Goal: Information Seeking & Learning: Learn about a topic

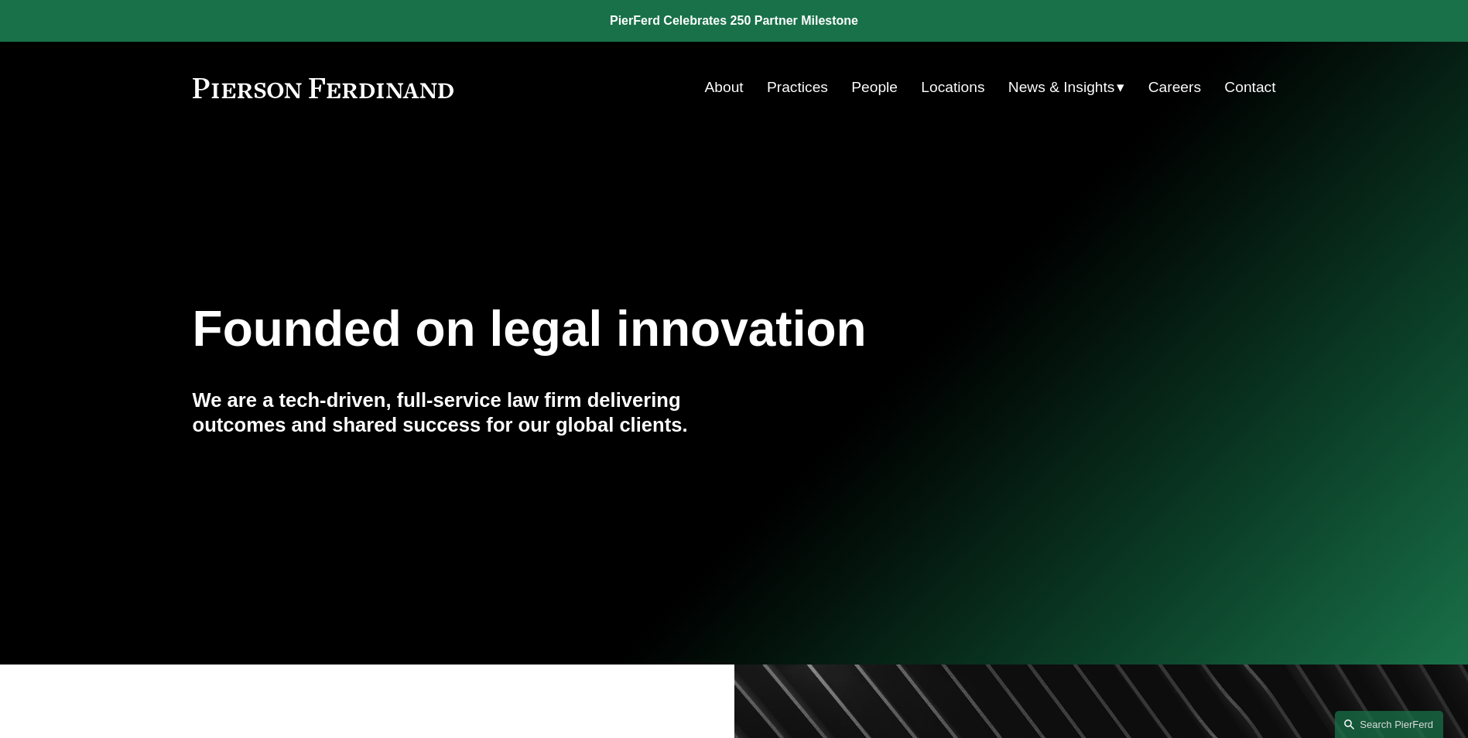
click at [873, 80] on link "People" at bounding box center [874, 87] width 46 height 29
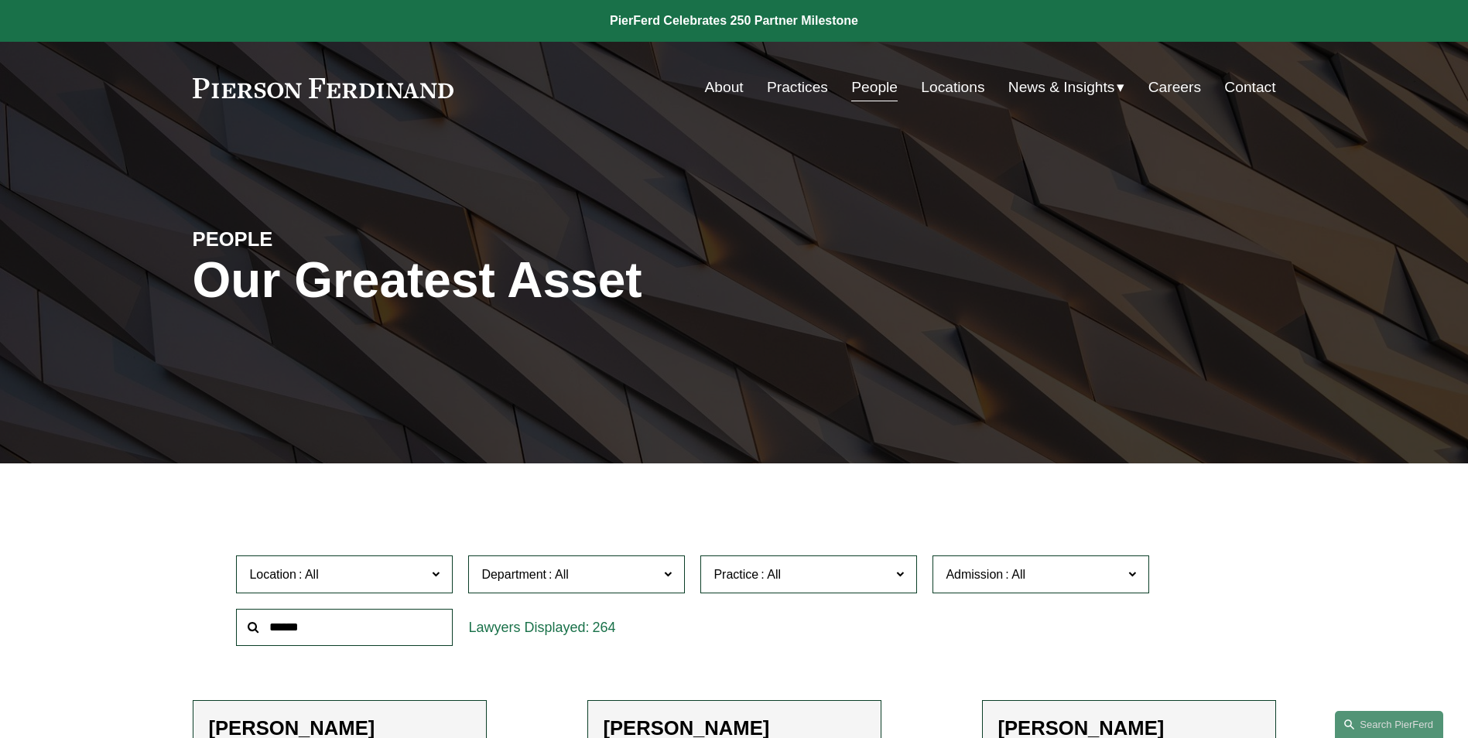
click at [366, 628] on input "text" at bounding box center [344, 628] width 217 height 38
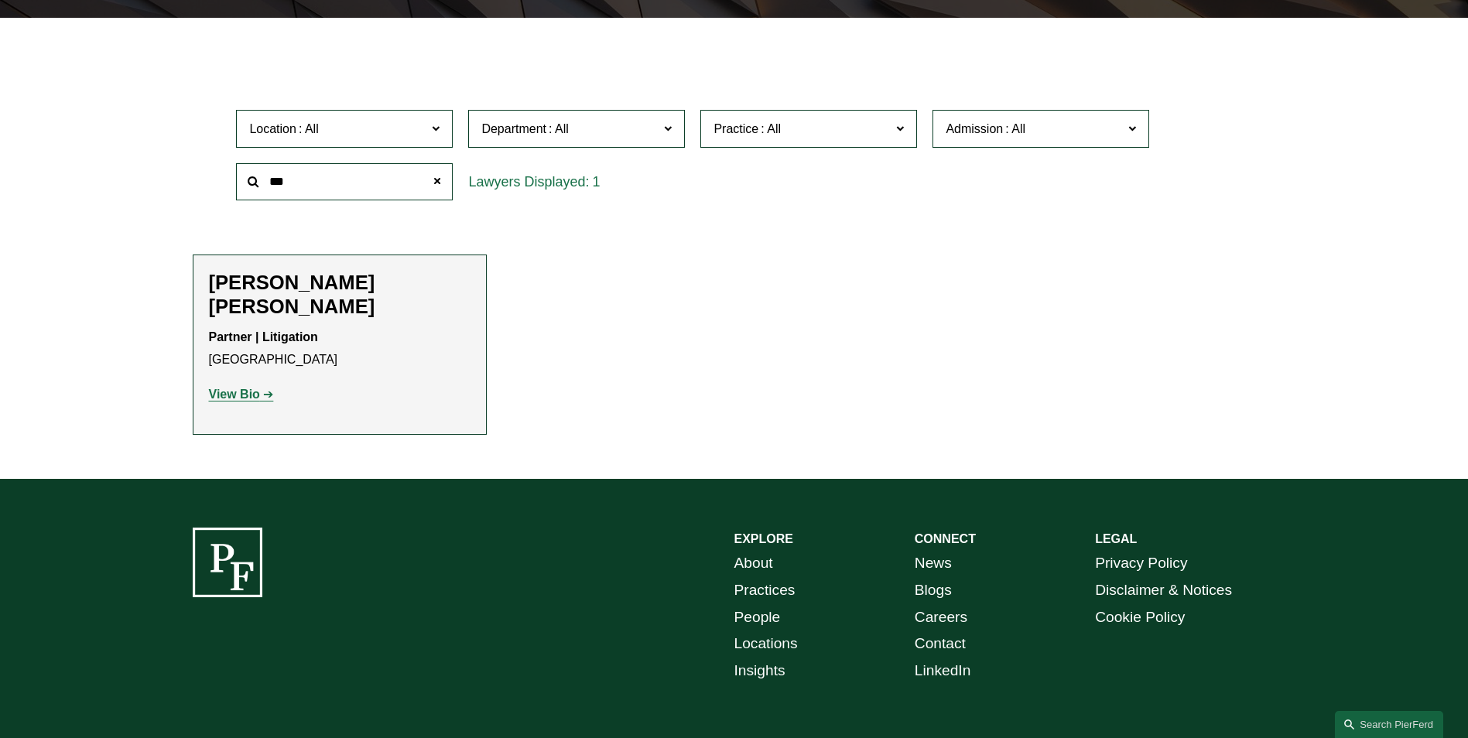
scroll to position [464, 0]
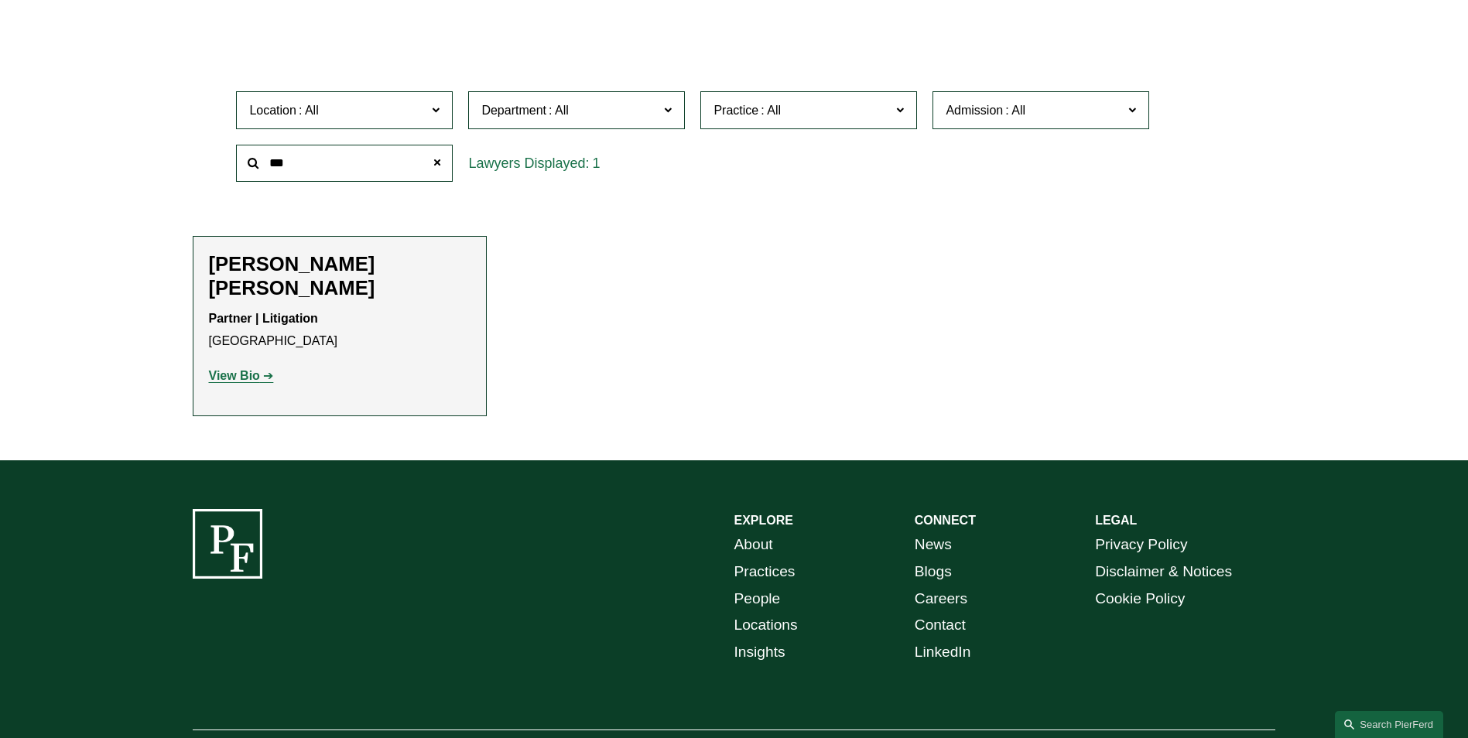
type input "***"
click at [234, 369] on strong "View Bio" at bounding box center [234, 375] width 51 height 13
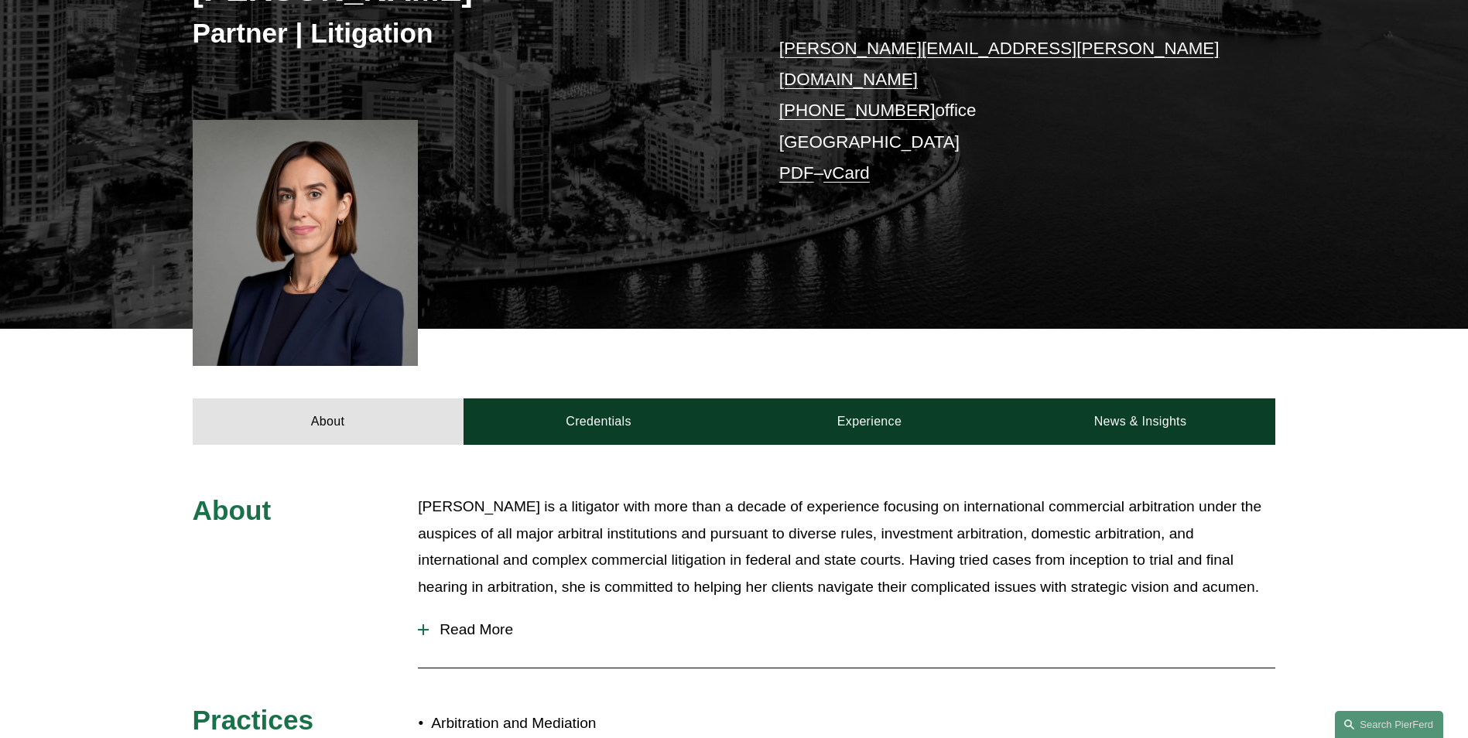
scroll to position [310, 0]
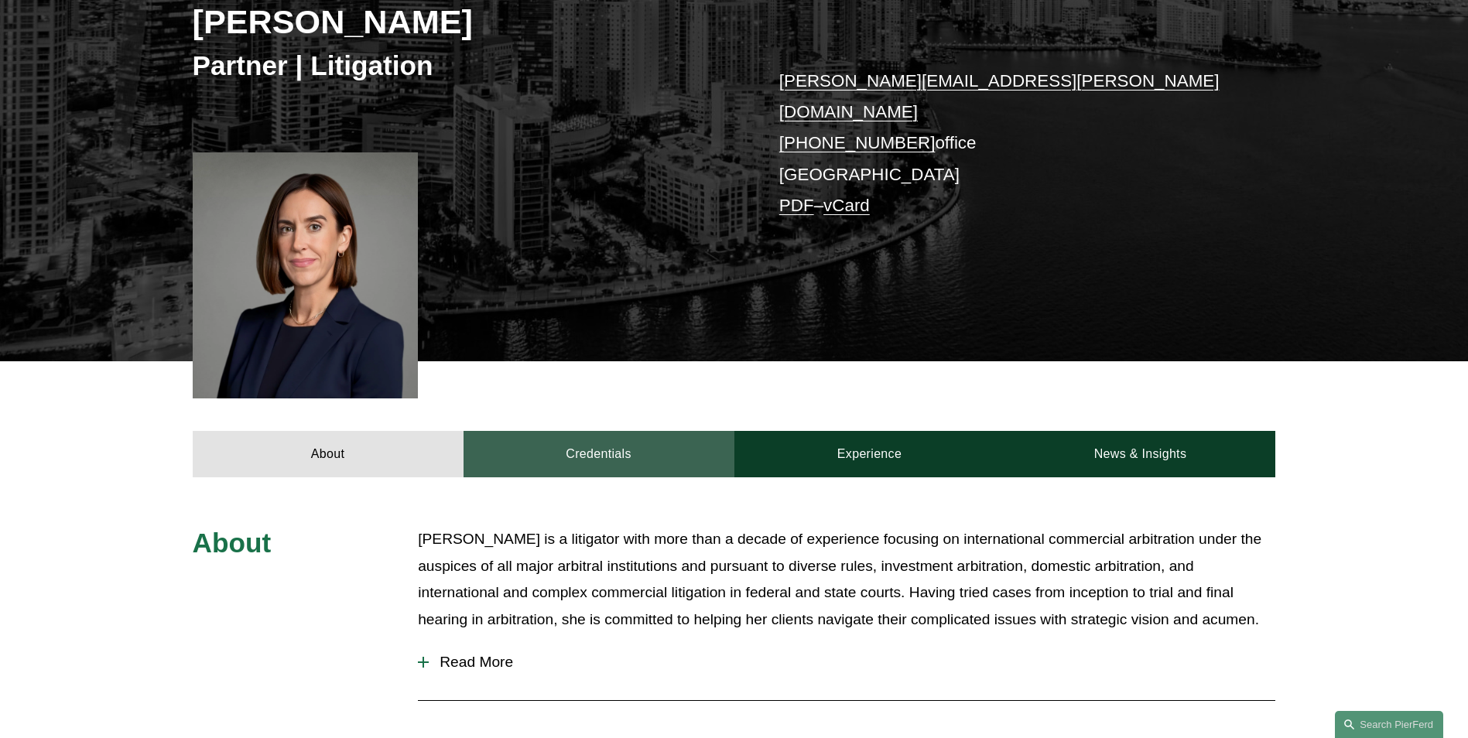
click at [613, 431] on link "Credentials" at bounding box center [599, 454] width 271 height 46
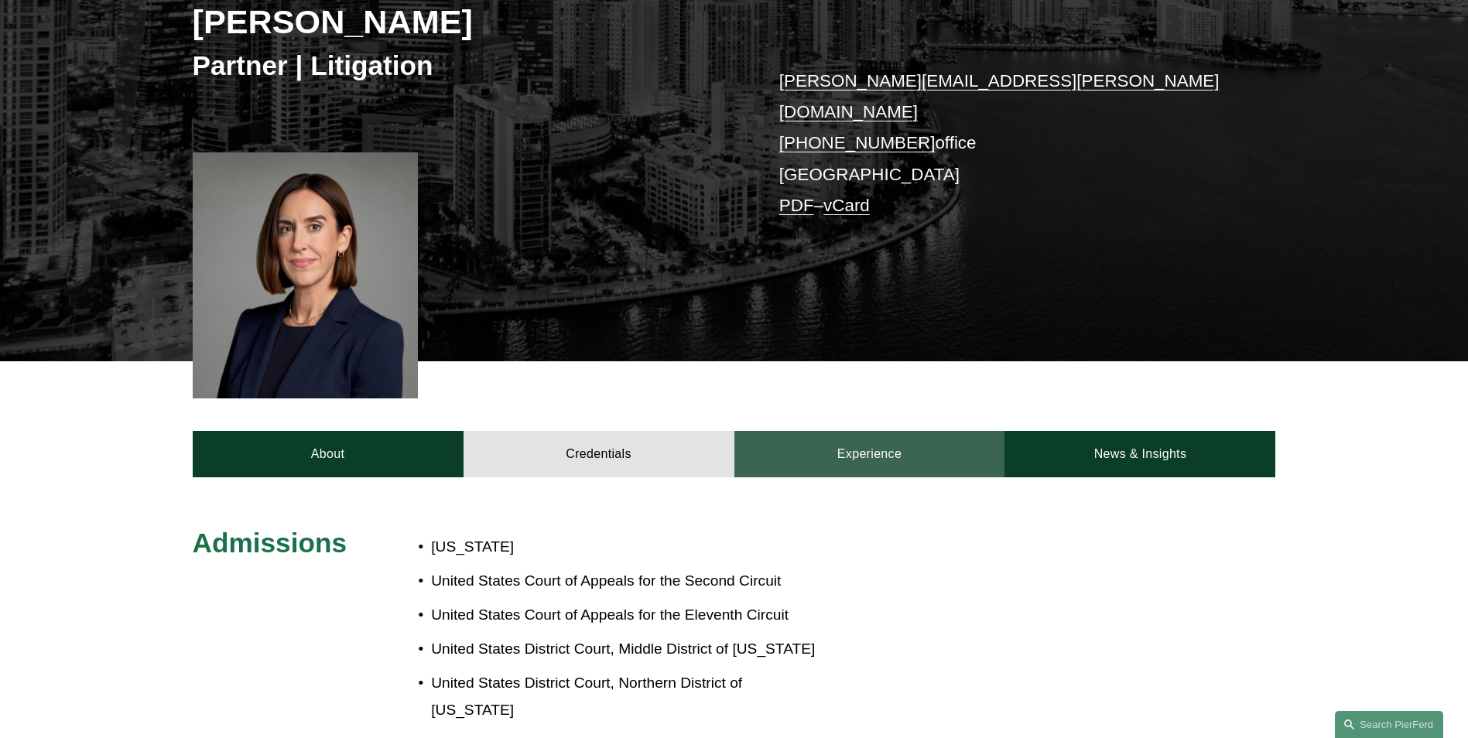
click at [856, 431] on link "Experience" at bounding box center [869, 454] width 271 height 46
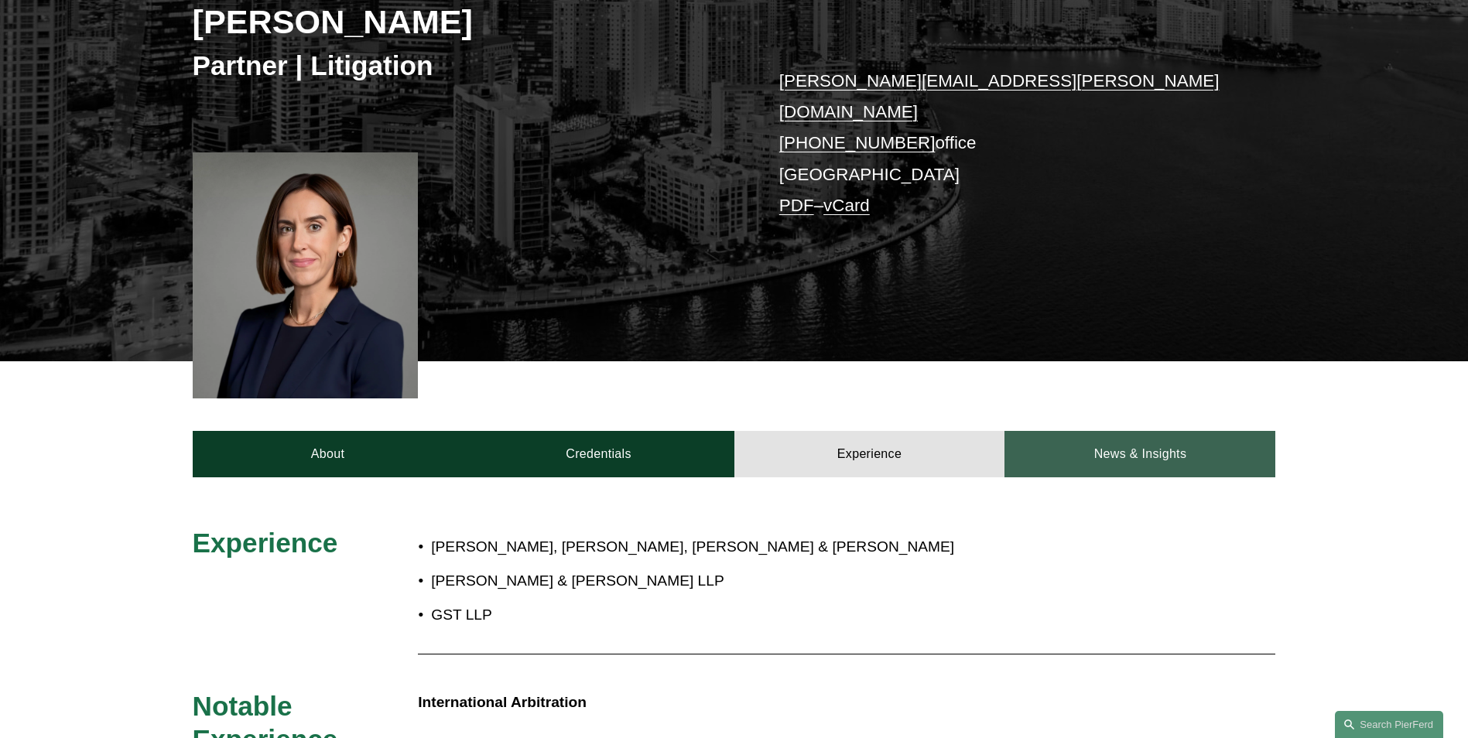
click at [1173, 431] on link "News & Insights" at bounding box center [1140, 454] width 271 height 46
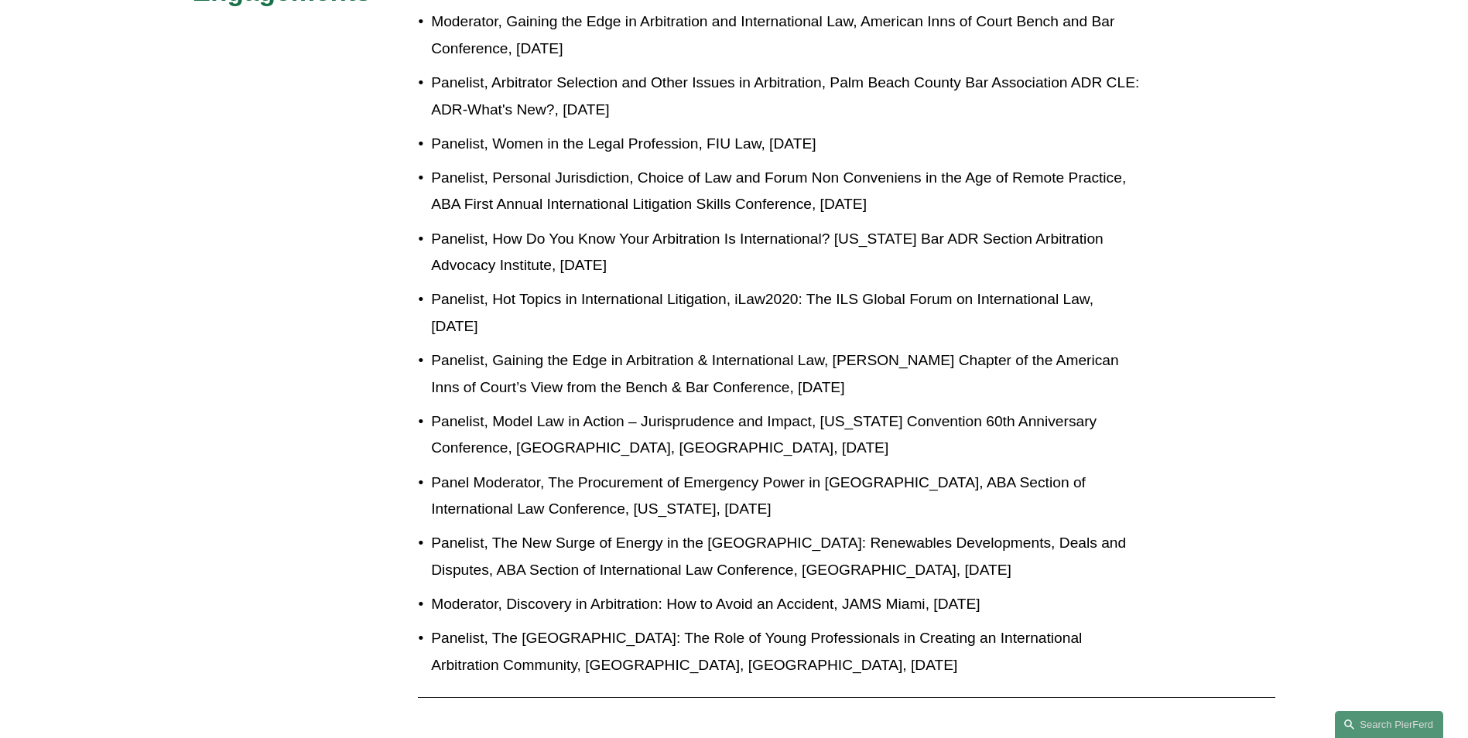
scroll to position [1084, 0]
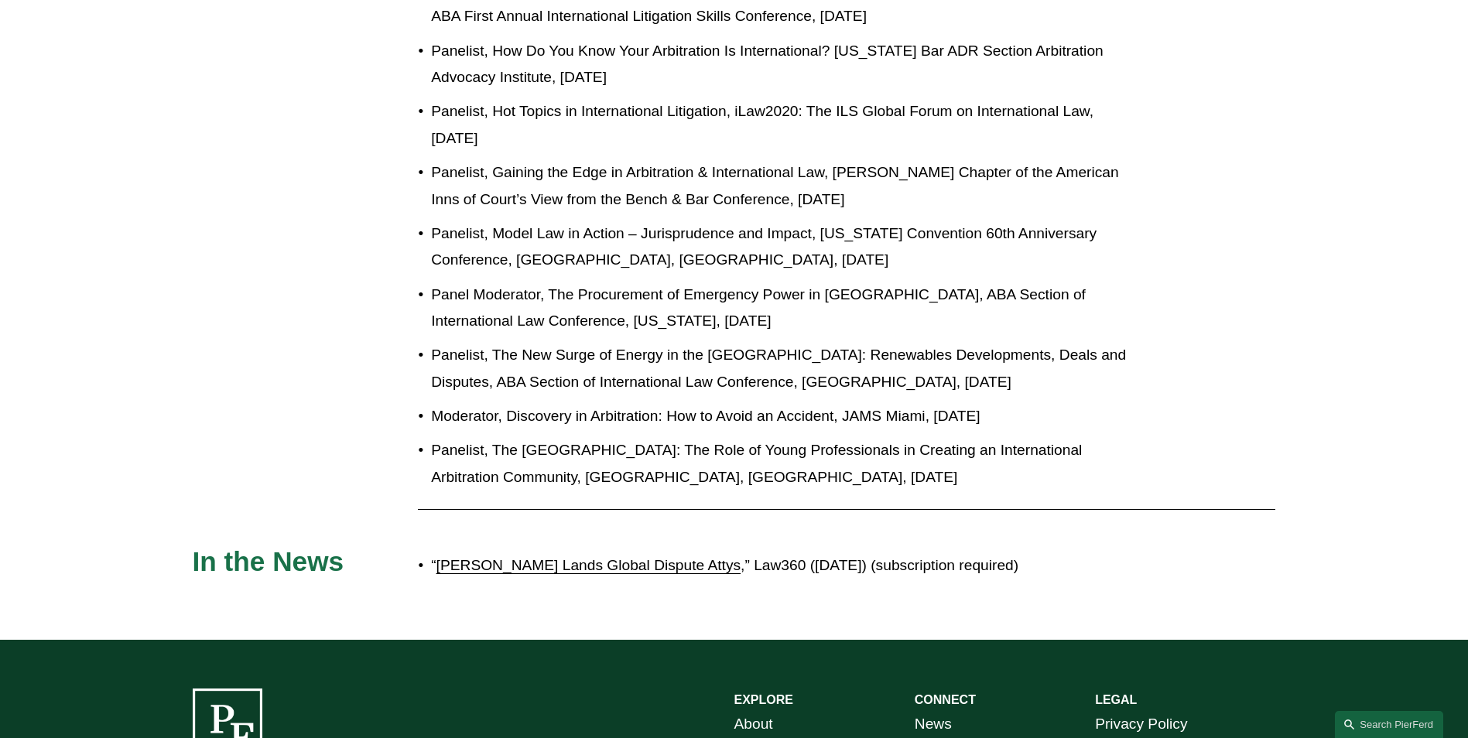
click at [599, 557] on link "[PERSON_NAME] Lands Global Dispute Attys" at bounding box center [589, 565] width 305 height 16
